Goal: Information Seeking & Learning: Learn about a topic

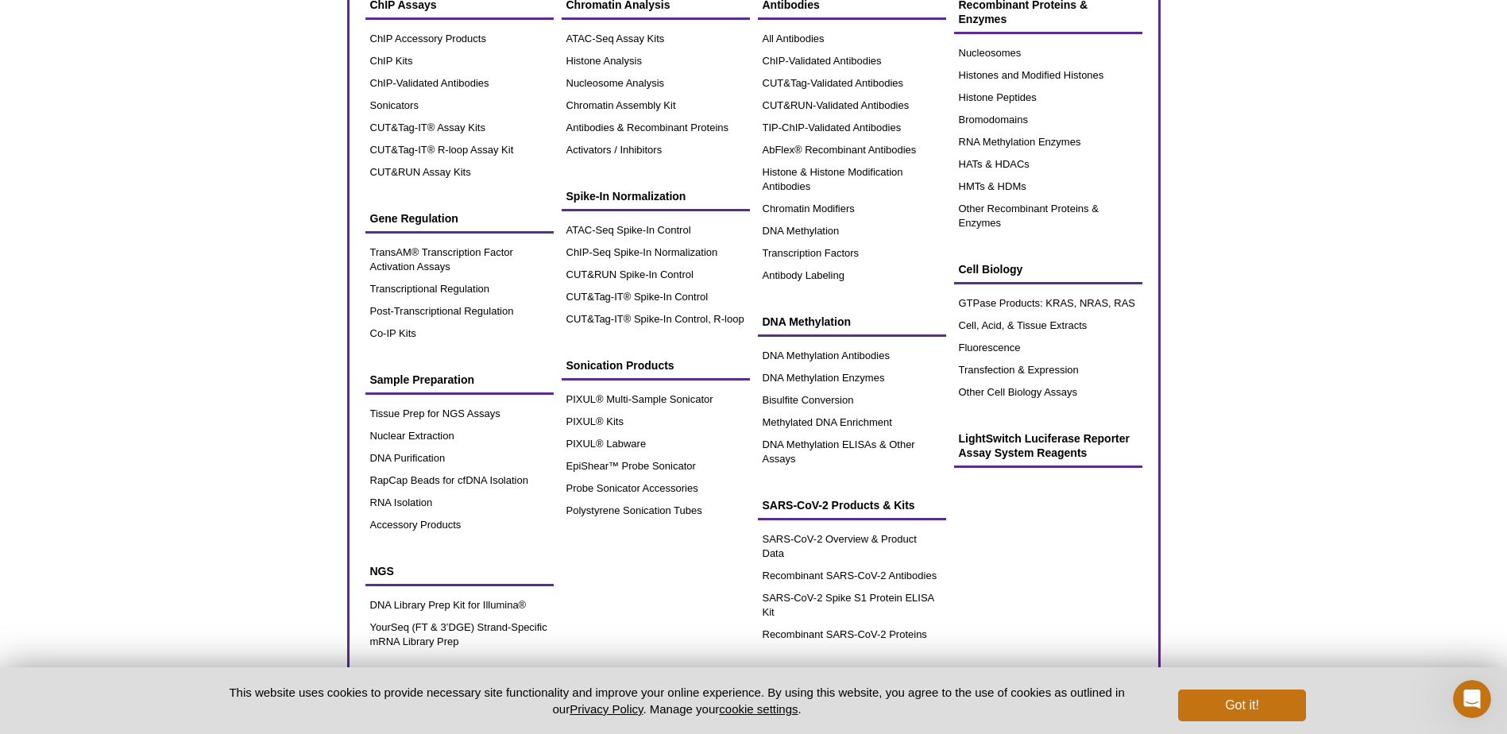
scroll to position [79, 0]
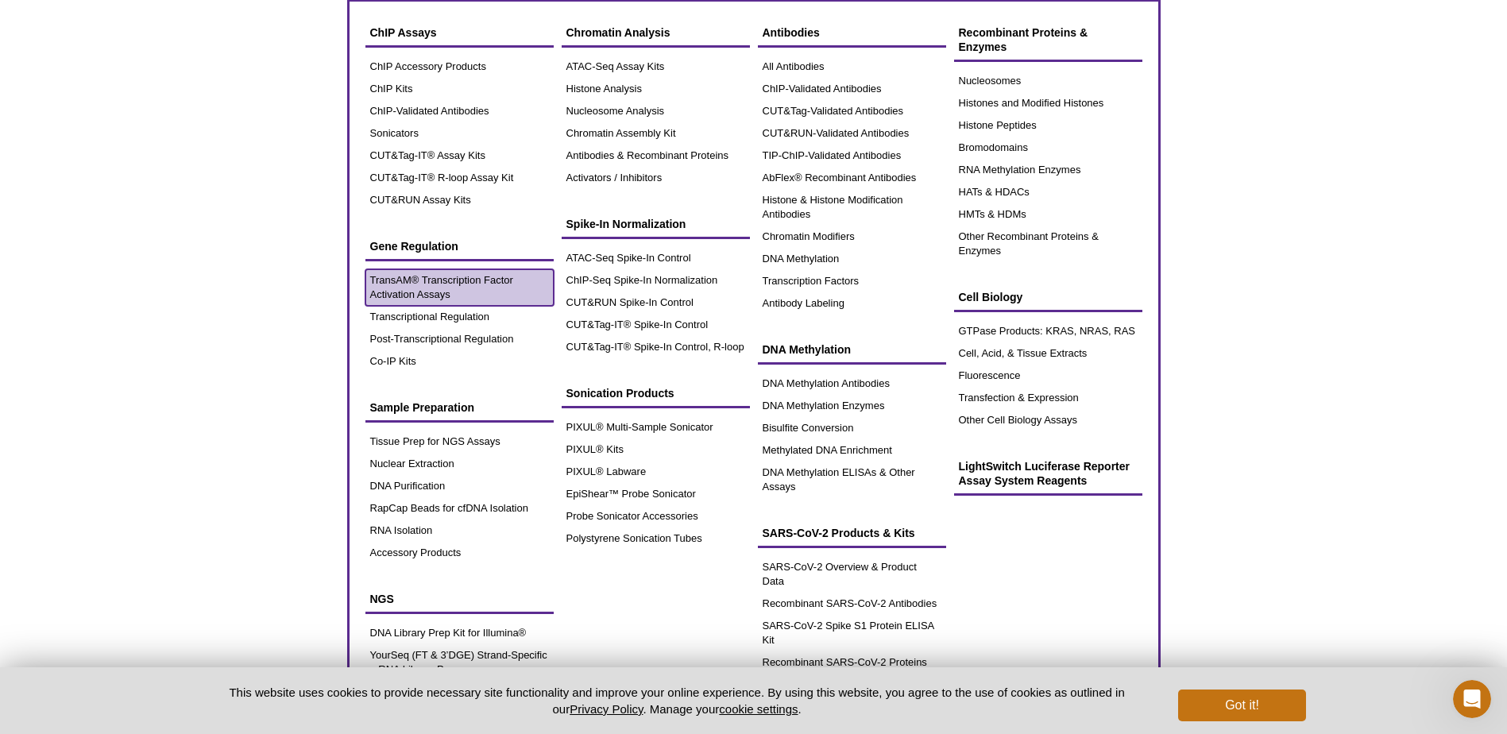
click at [445, 277] on link "TransAM® Transcription Factor Activation Assays" at bounding box center [459, 287] width 188 height 37
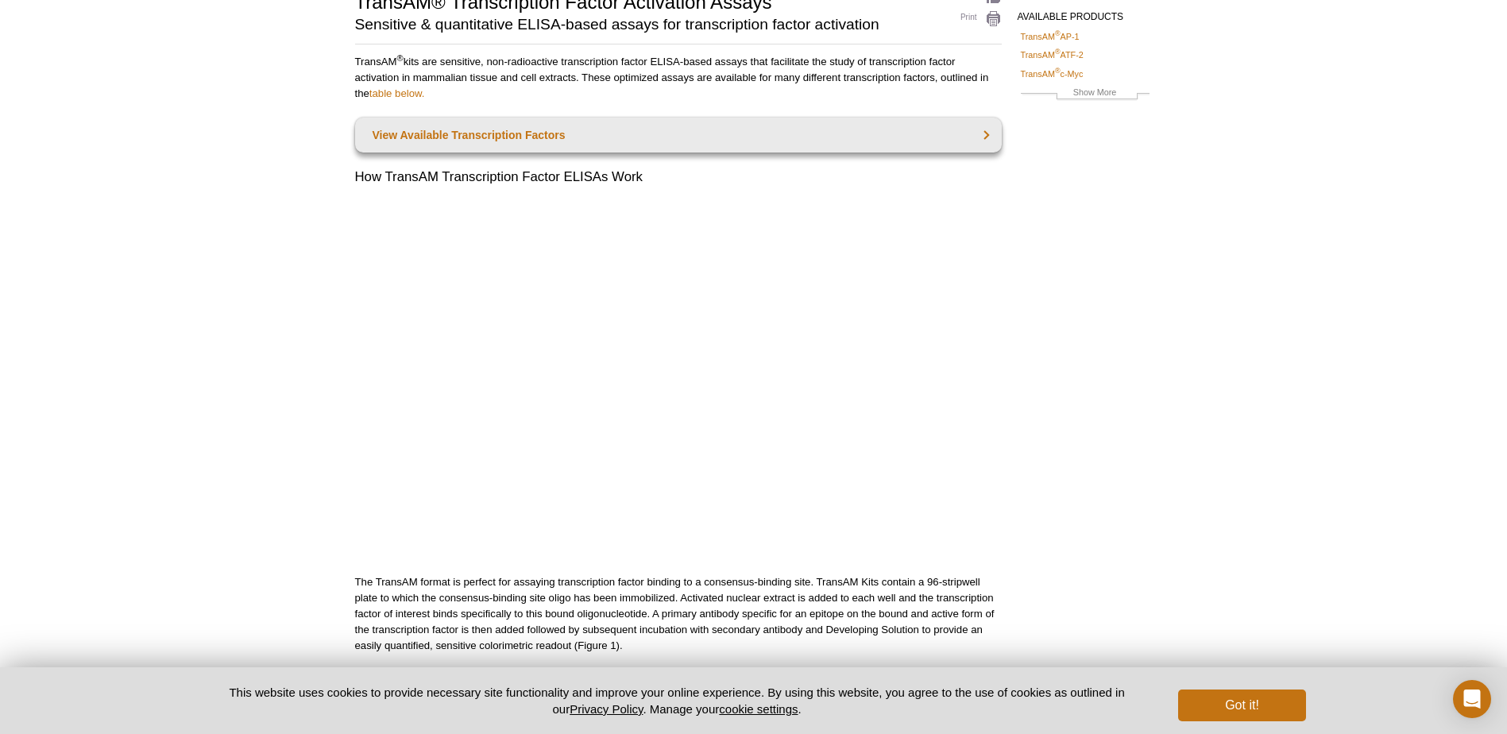
scroll to position [135, 0]
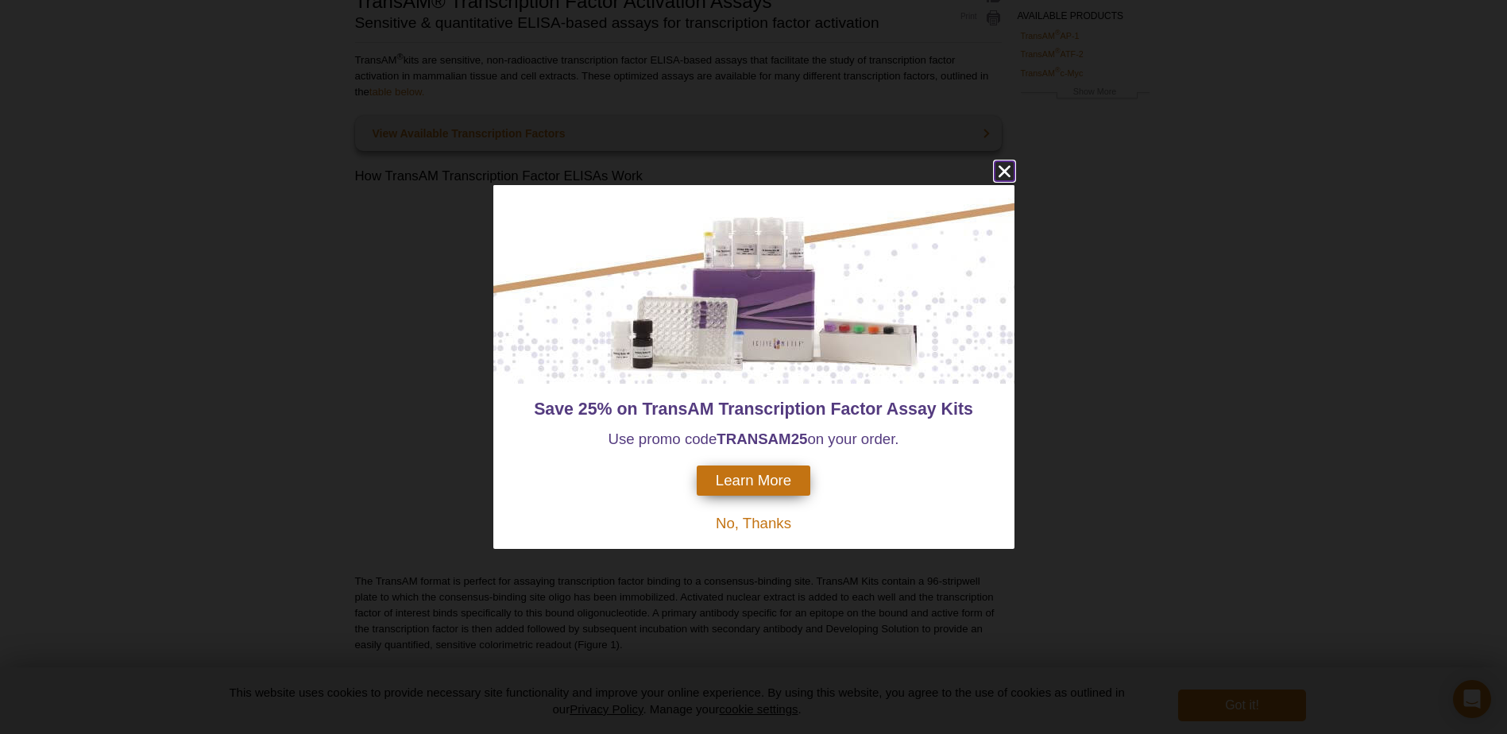
click at [1006, 174] on icon "close" at bounding box center [1004, 171] width 20 height 20
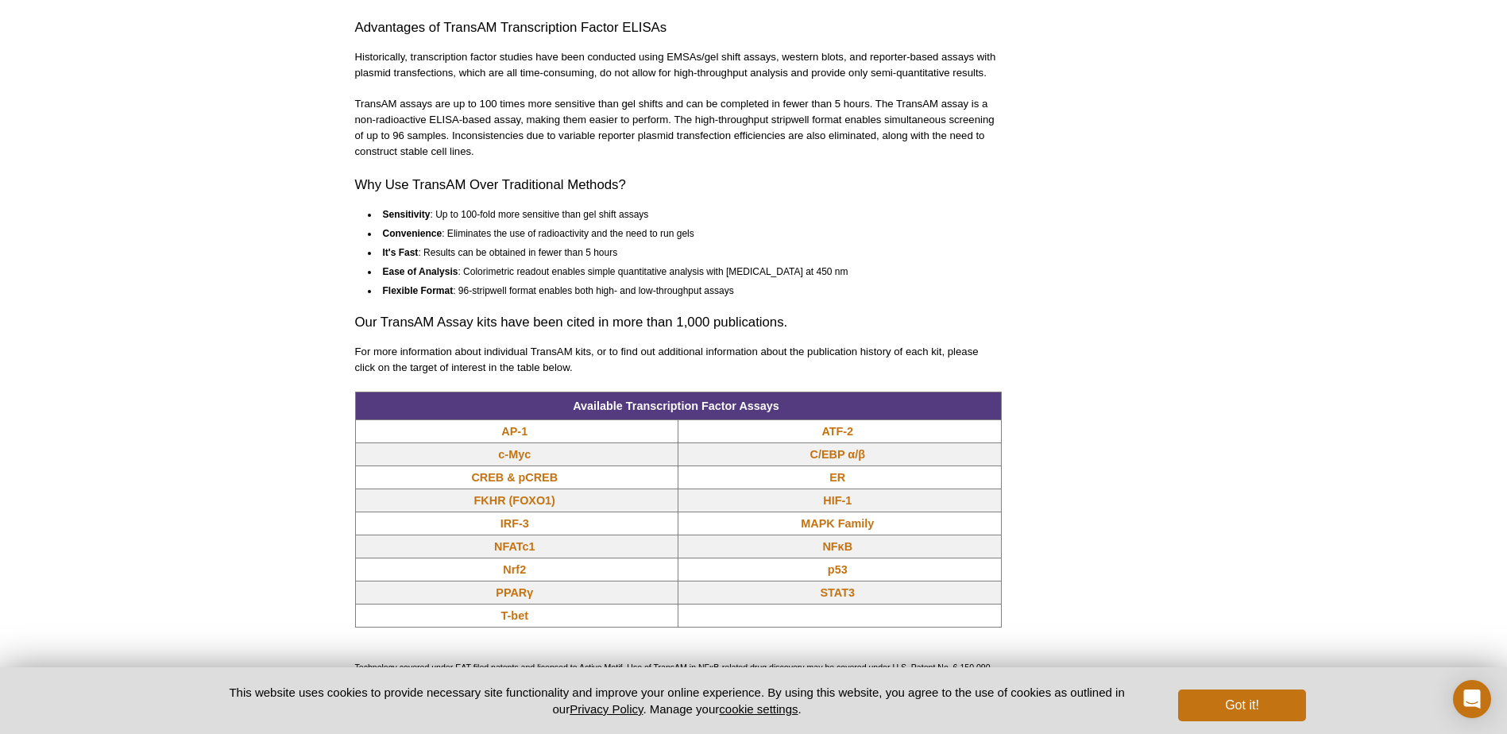
scroll to position [1088, 0]
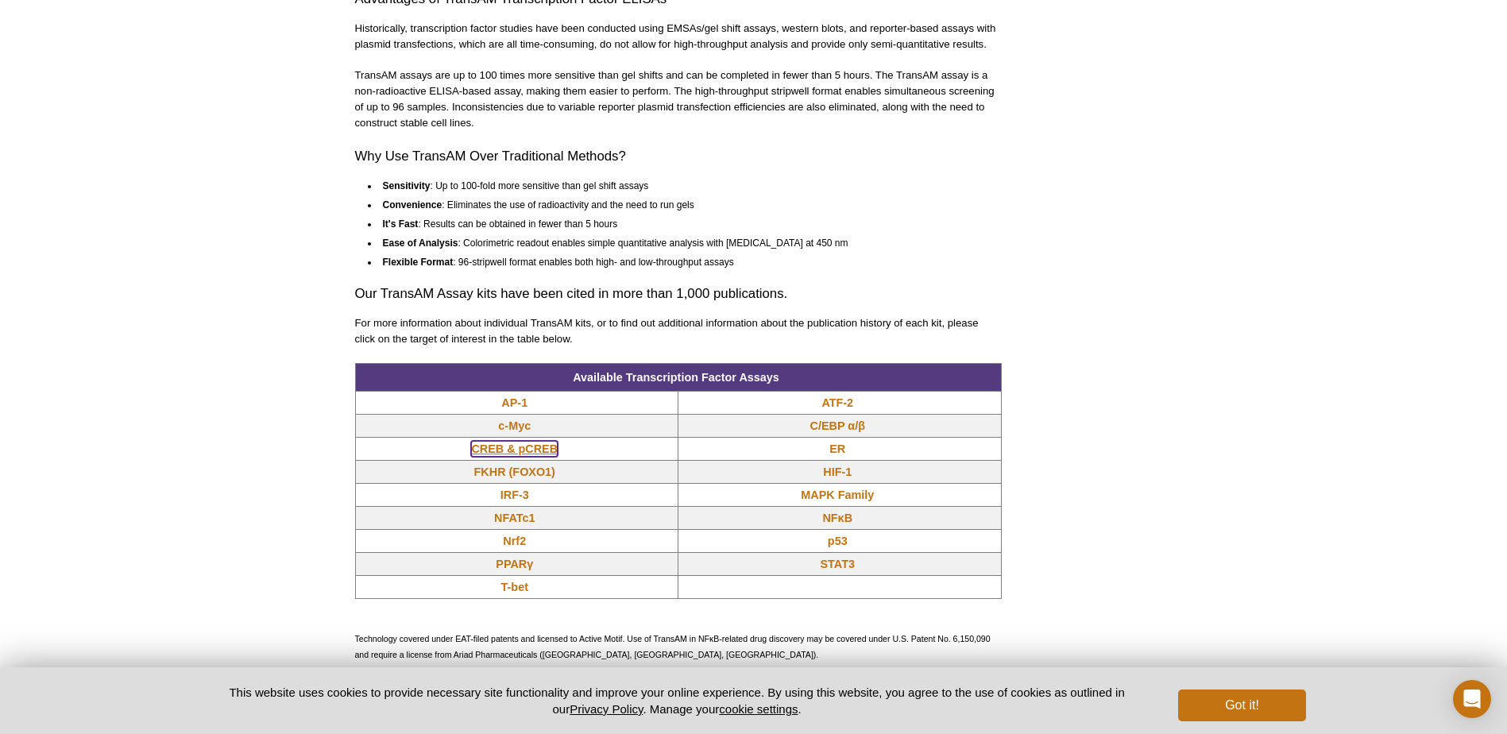
click at [497, 449] on link "CREB & pCREB" at bounding box center [514, 449] width 87 height 16
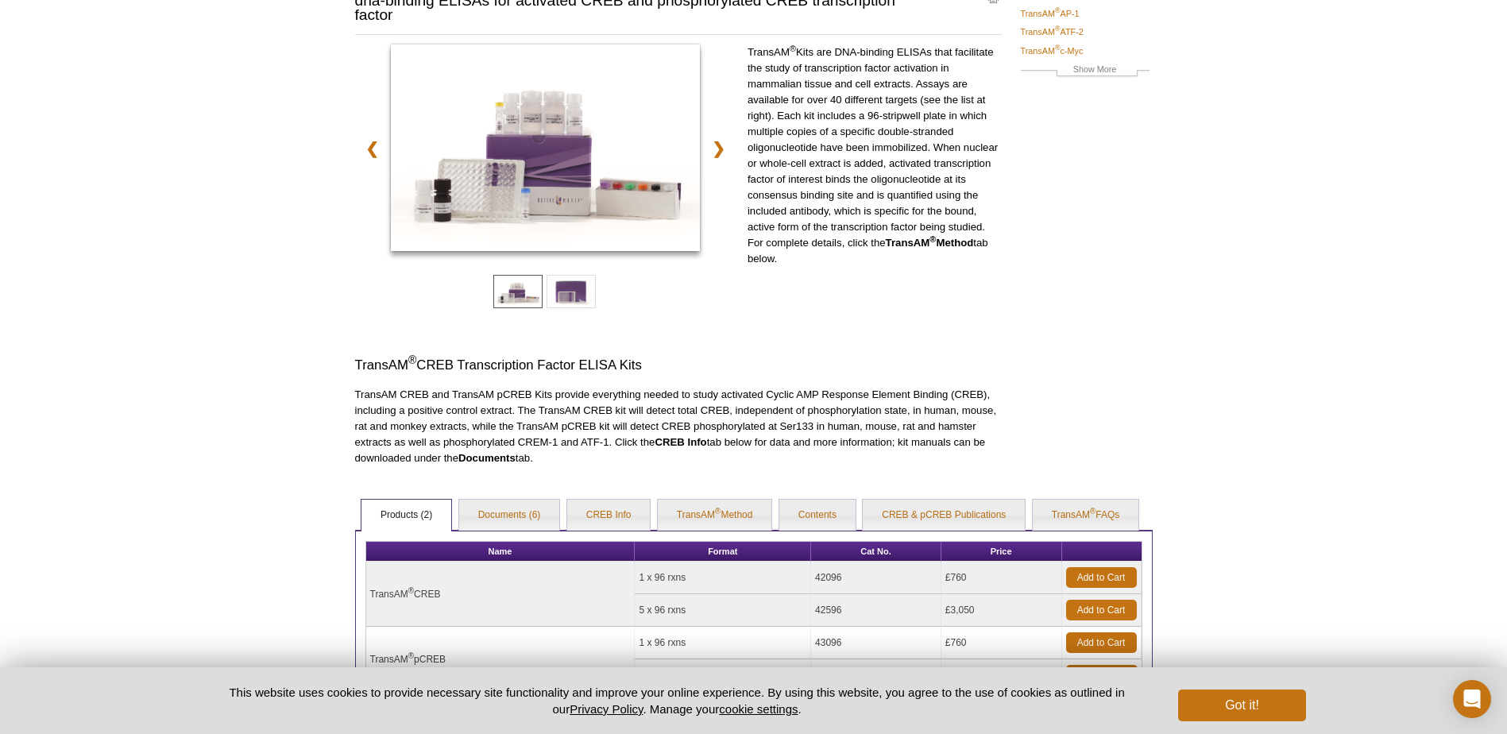
scroll to position [76, 0]
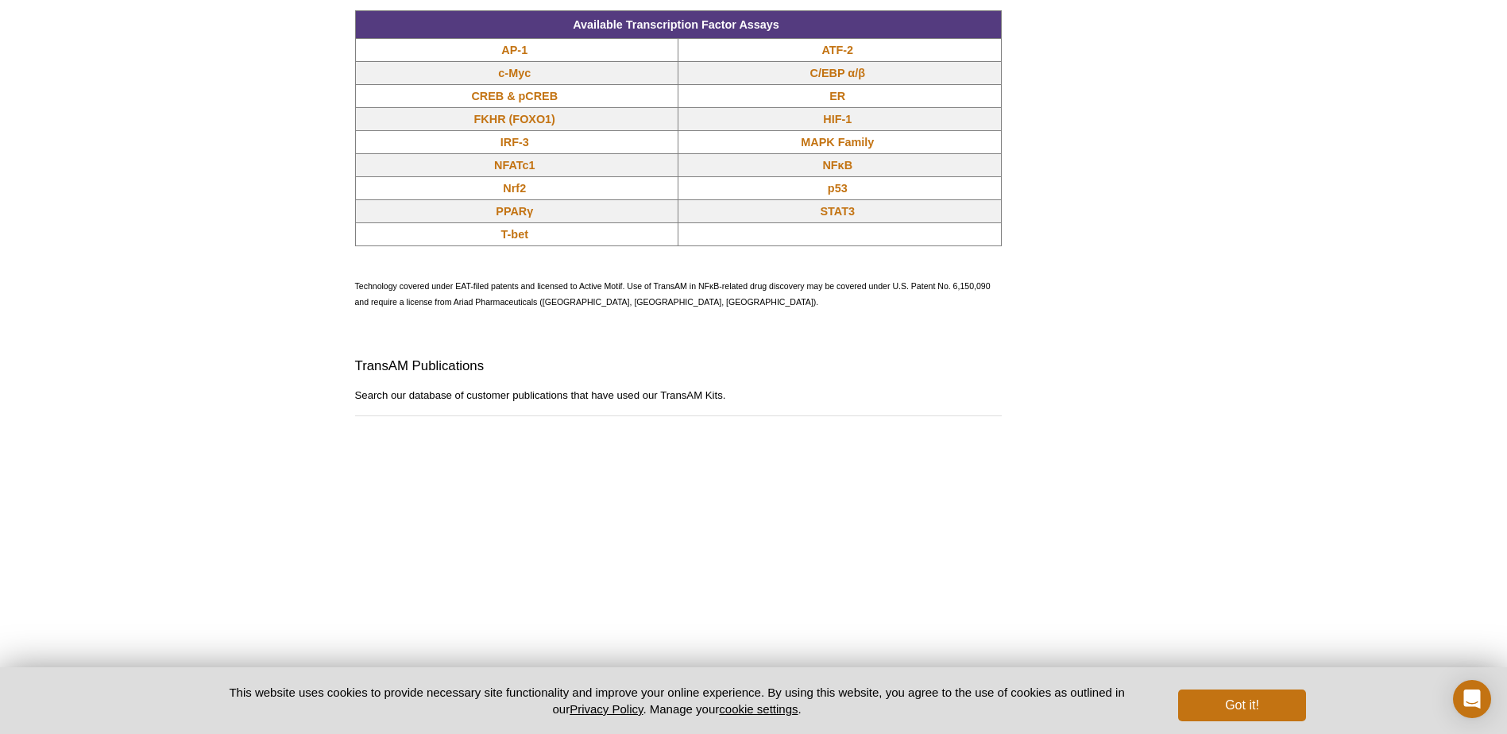
scroll to position [1088, 0]
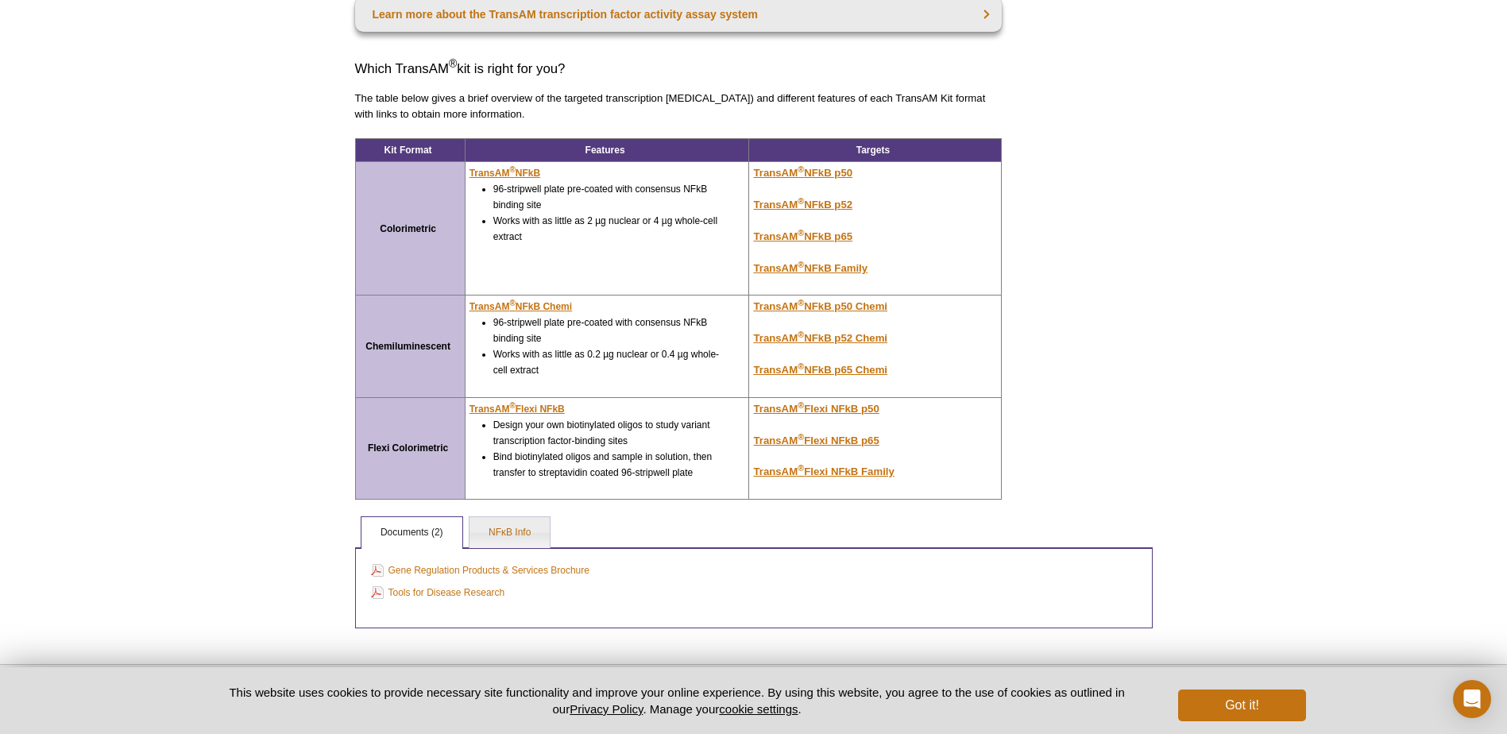
scroll to position [214, 0]
